Goal: Task Accomplishment & Management: Manage account settings

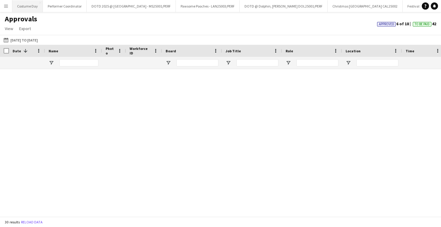
scroll to position [357, 0]
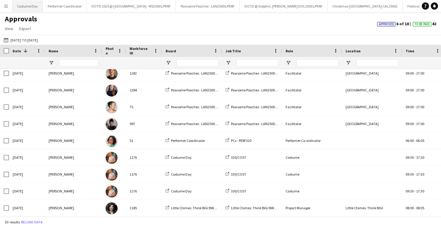
click at [26, 9] on button "Costume Day Close" at bounding box center [27, 6] width 31 height 12
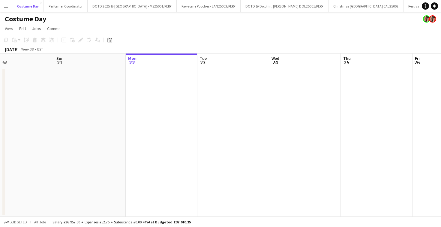
scroll to position [0, 165]
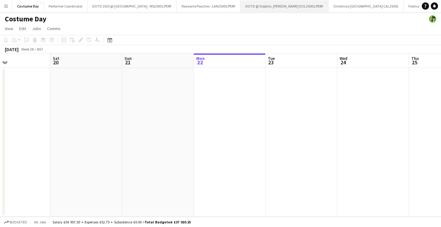
click at [254, 6] on button "DOTD @ [GEOGRAPHIC_DATA][PERSON_NAME]/PERF Close" at bounding box center [285, 6] width 88 height 12
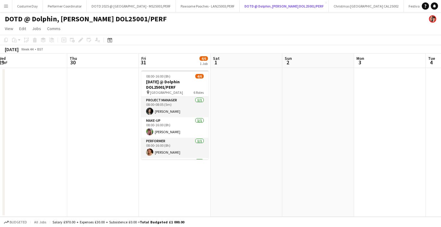
scroll to position [0, 158]
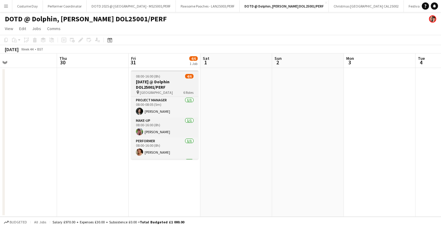
click at [151, 71] on div at bounding box center [164, 70] width 67 height 1
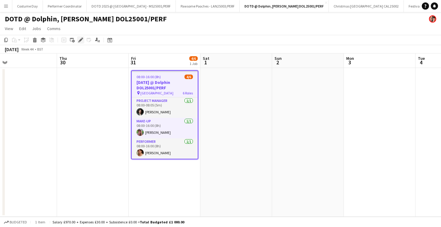
click at [81, 41] on icon "Edit" at bounding box center [80, 40] width 5 height 5
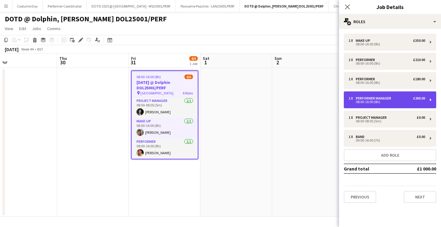
click at [380, 102] on div "08:00-16:00 (8h)" at bounding box center [387, 101] width 77 height 3
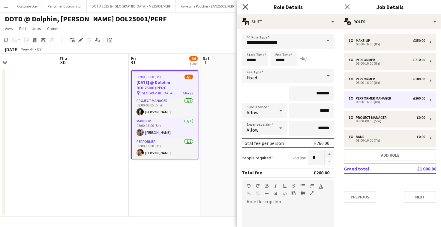
click at [245, 8] on icon "Close pop-in" at bounding box center [246, 7] width 6 height 6
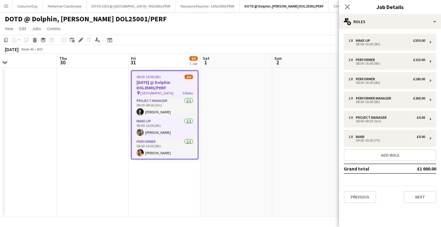
click at [350, 1] on div "Close pop-in" at bounding box center [347, 7] width 17 height 14
click at [350, 4] on app-icon "Close pop-in" at bounding box center [347, 7] width 9 height 9
